Goal: Task Accomplishment & Management: Complete application form

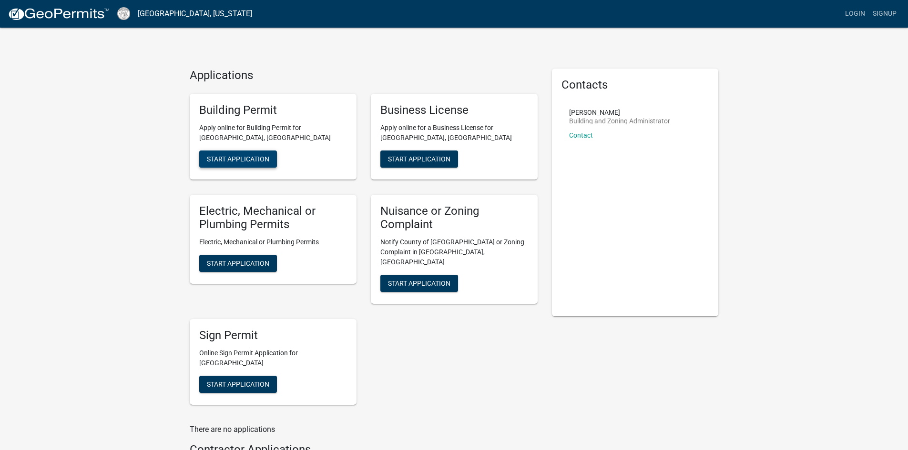
click at [267, 163] on span "Start Application" at bounding box center [238, 159] width 62 height 8
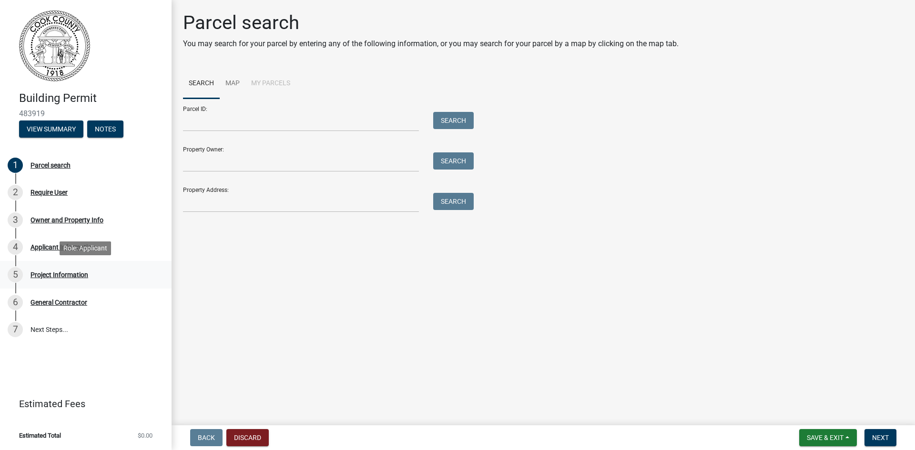
click at [86, 267] on div "5 Project Information" at bounding box center [82, 274] width 149 height 15
click at [58, 274] on div "Project Information" at bounding box center [60, 275] width 58 height 7
click at [877, 437] on span "Next" at bounding box center [880, 438] width 17 height 8
click at [13, 188] on div "2" at bounding box center [15, 192] width 15 height 15
click at [11, 219] on div "3" at bounding box center [15, 220] width 15 height 15
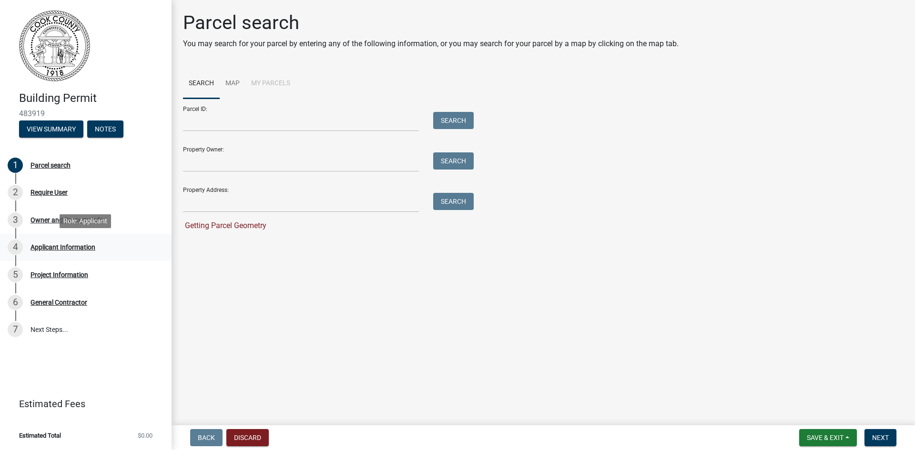
click at [46, 244] on div "Applicant Information" at bounding box center [63, 247] width 65 height 7
click at [49, 279] on div "5 Project Information" at bounding box center [82, 274] width 149 height 15
click at [232, 79] on link "Map" at bounding box center [233, 84] width 26 height 31
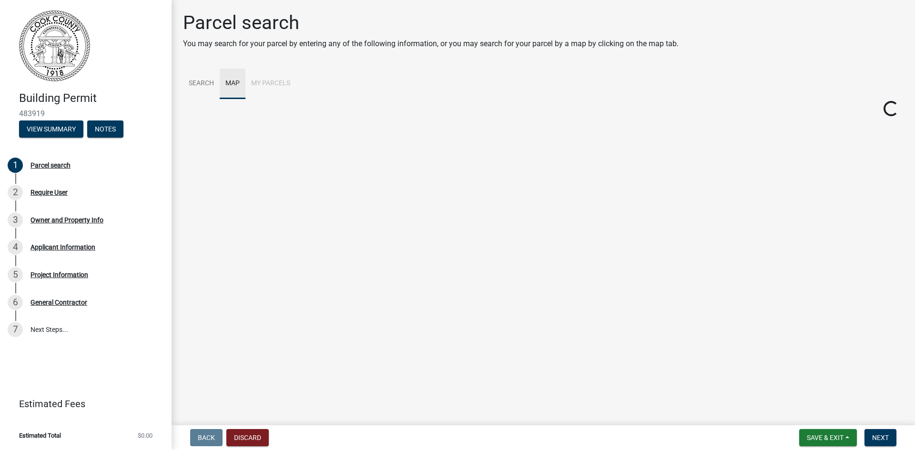
click at [262, 77] on li "My Parcels" at bounding box center [270, 84] width 51 height 31
click at [201, 79] on link "Search" at bounding box center [201, 84] width 37 height 31
